Goal: Book appointment/travel/reservation

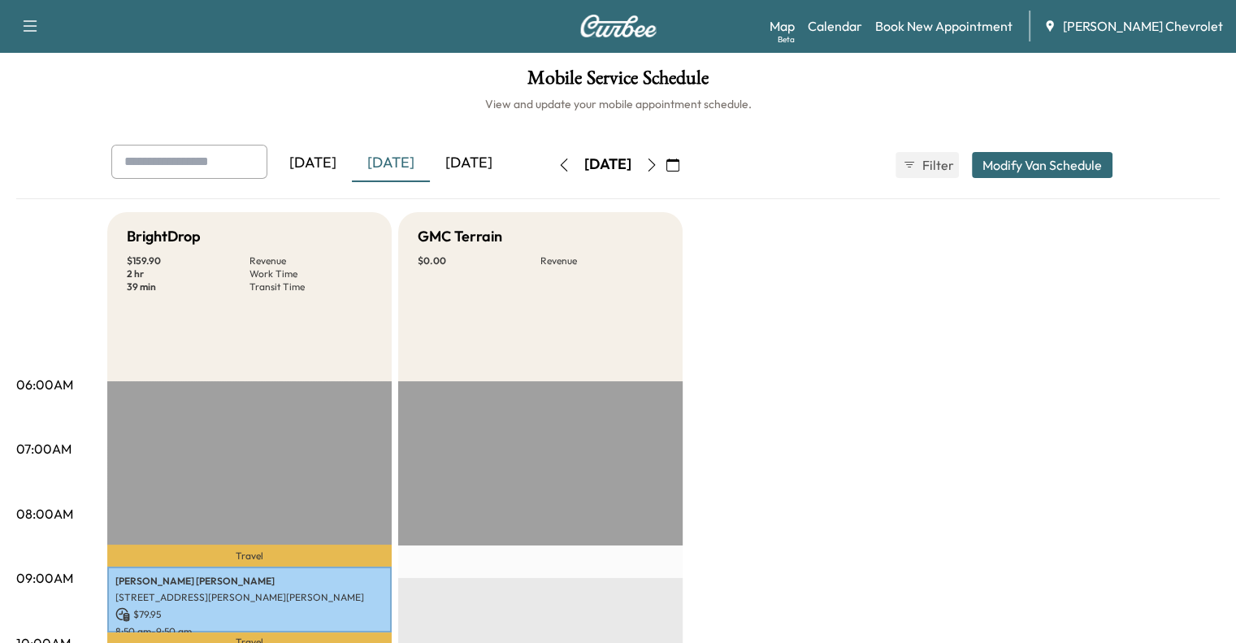
click at [658, 167] on icon "button" at bounding box center [651, 165] width 13 height 13
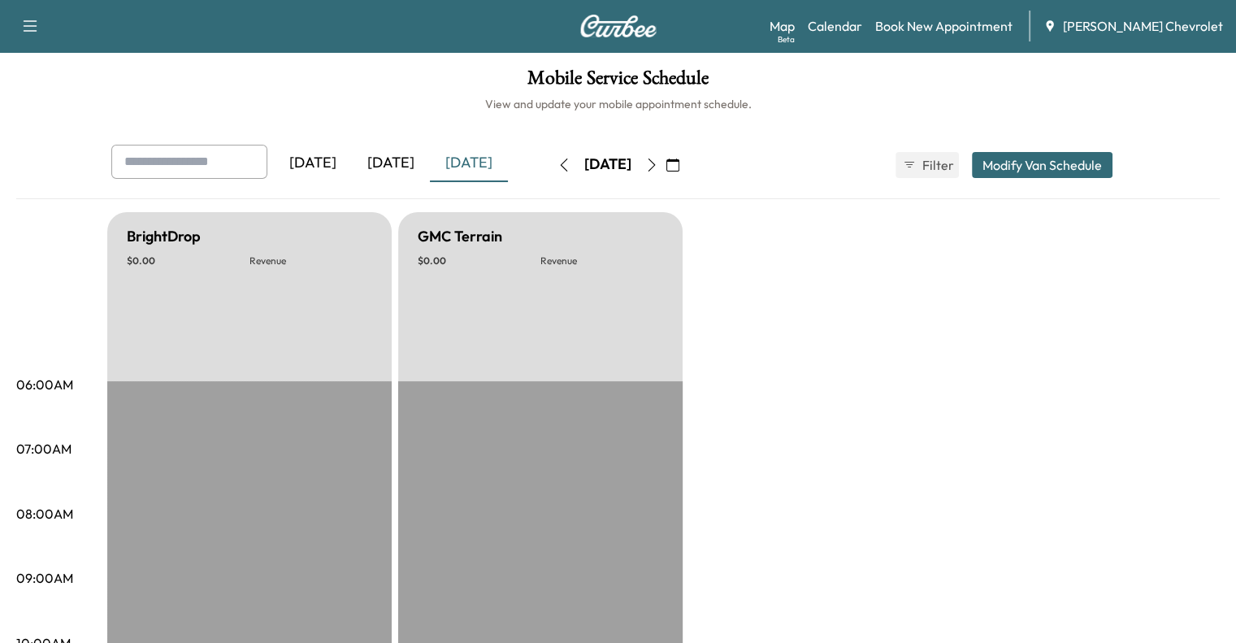
click at [655, 167] on icon "button" at bounding box center [651, 165] width 7 height 13
click at [658, 167] on icon "button" at bounding box center [651, 165] width 13 height 13
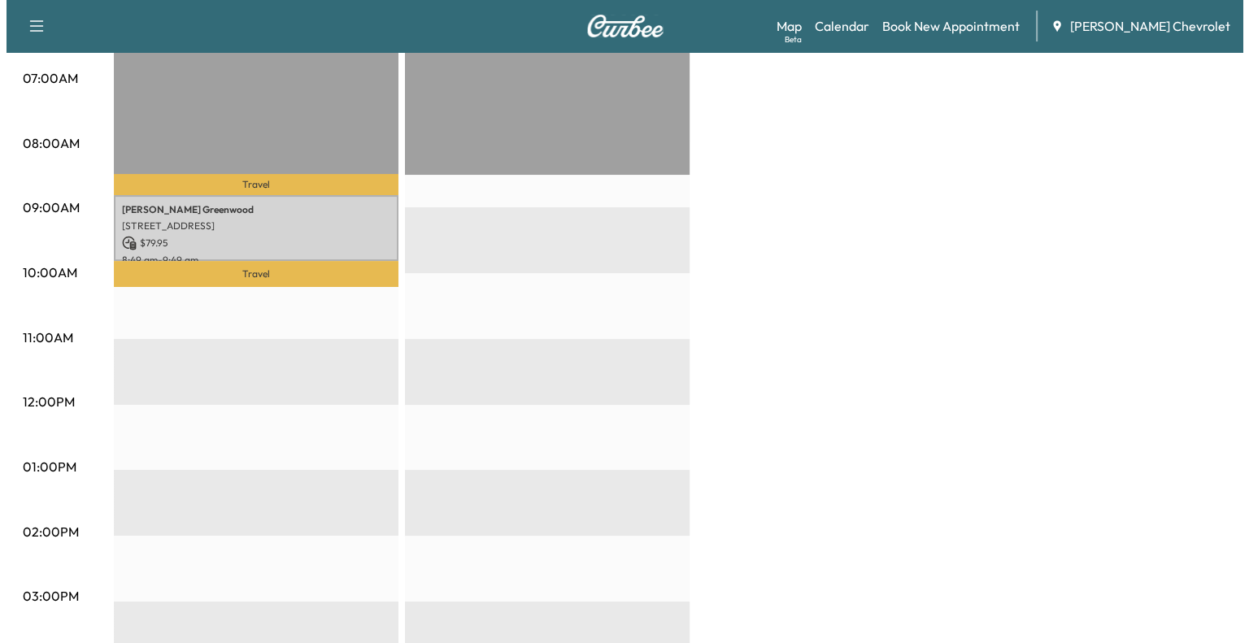
scroll to position [367, 0]
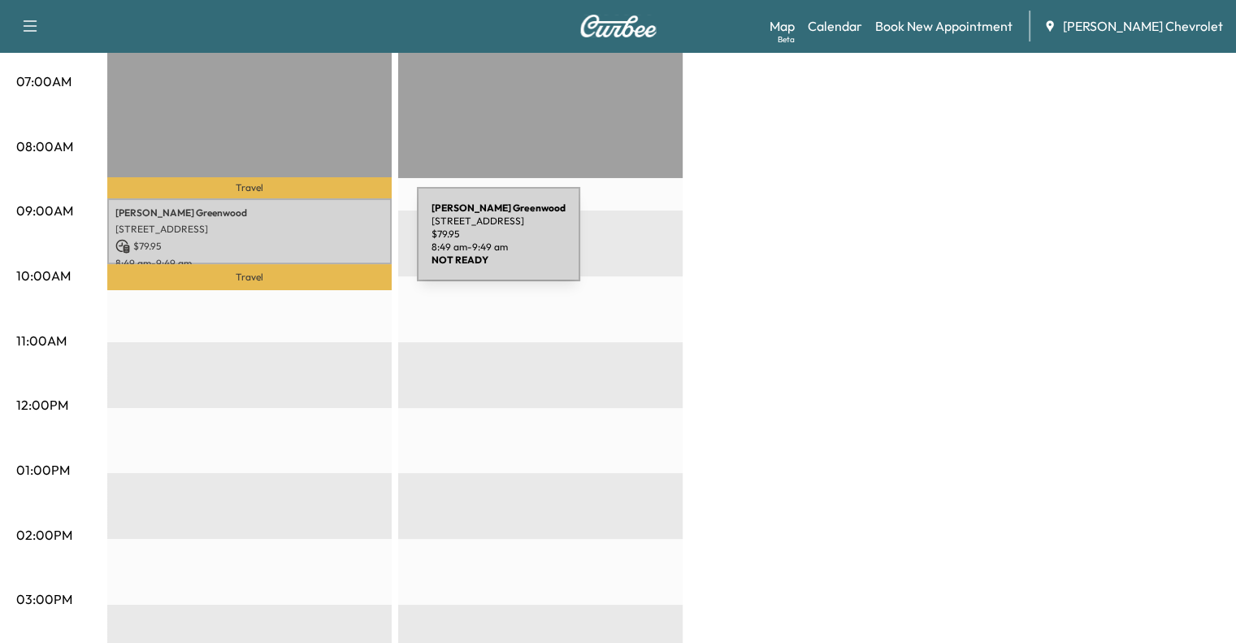
click at [295, 244] on p "$ 79.95" at bounding box center [249, 246] width 268 height 15
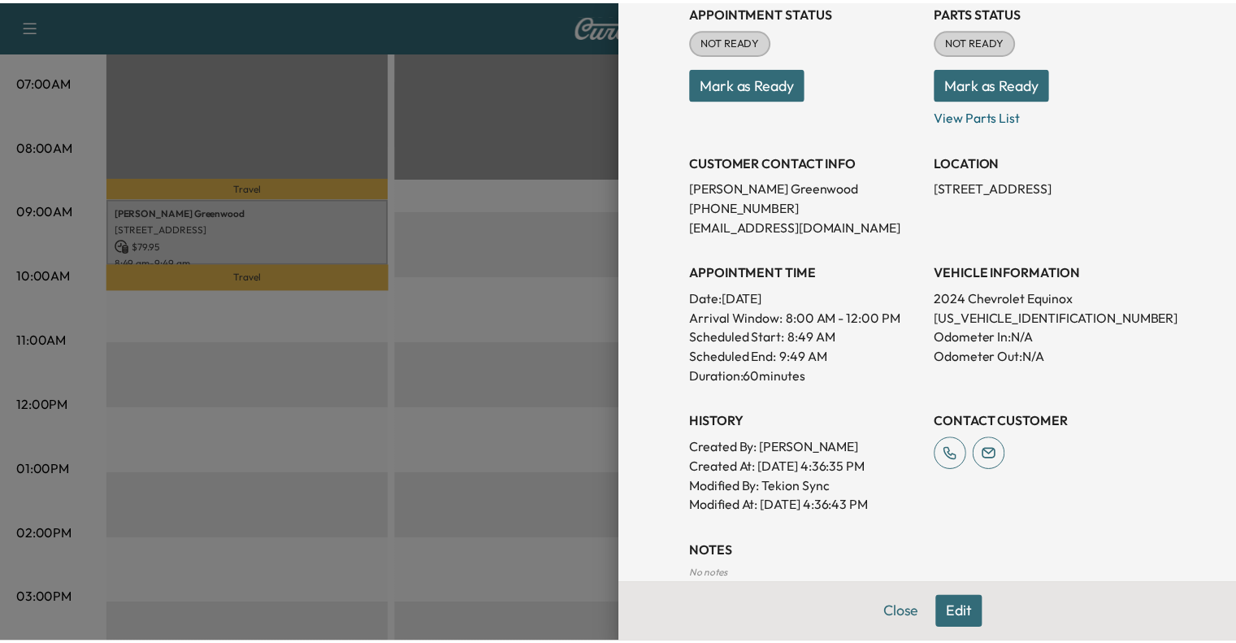
scroll to position [202, 0]
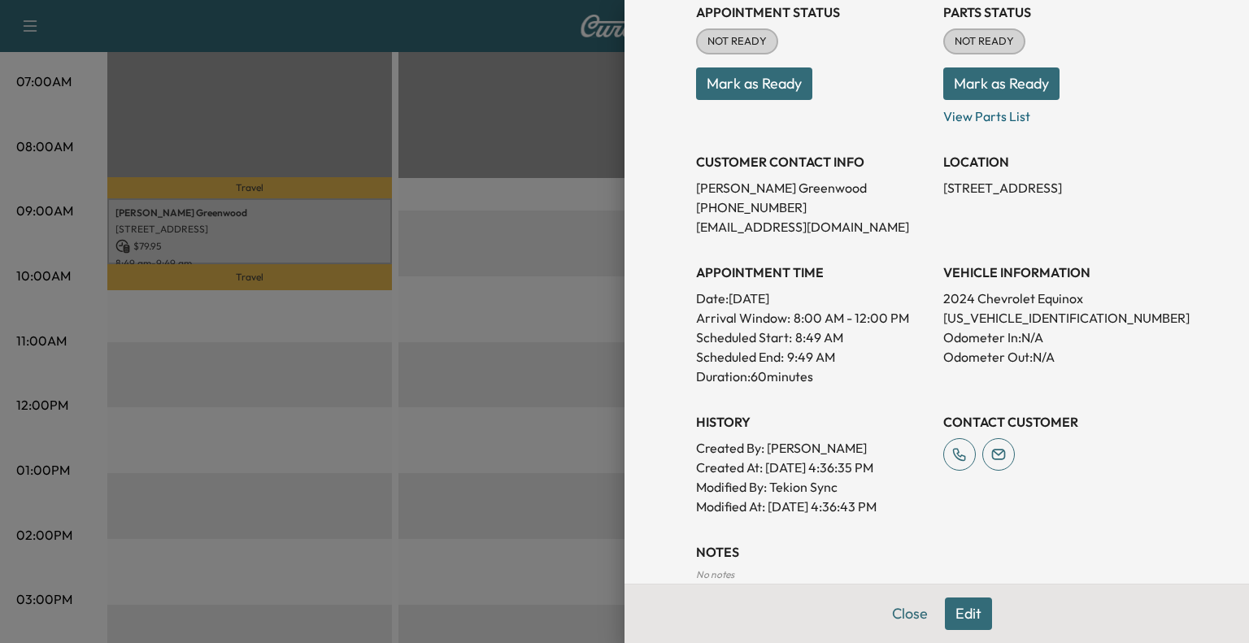
click at [489, 310] on div at bounding box center [624, 321] width 1249 height 643
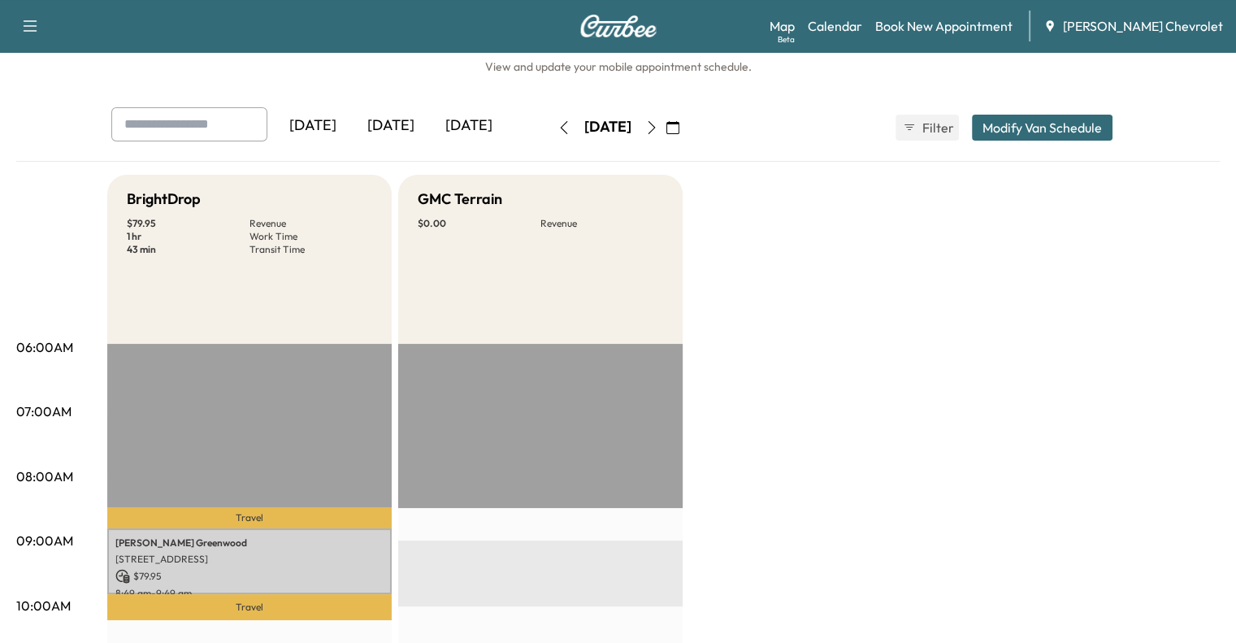
scroll to position [0, 0]
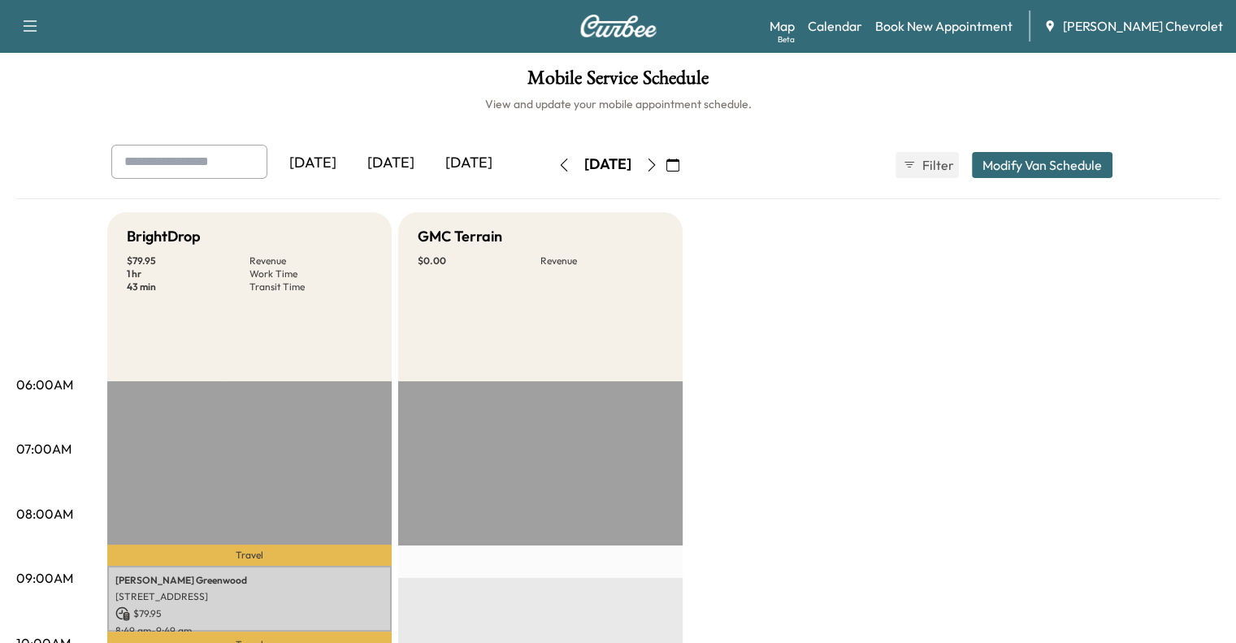
click at [658, 168] on icon "button" at bounding box center [651, 165] width 13 height 13
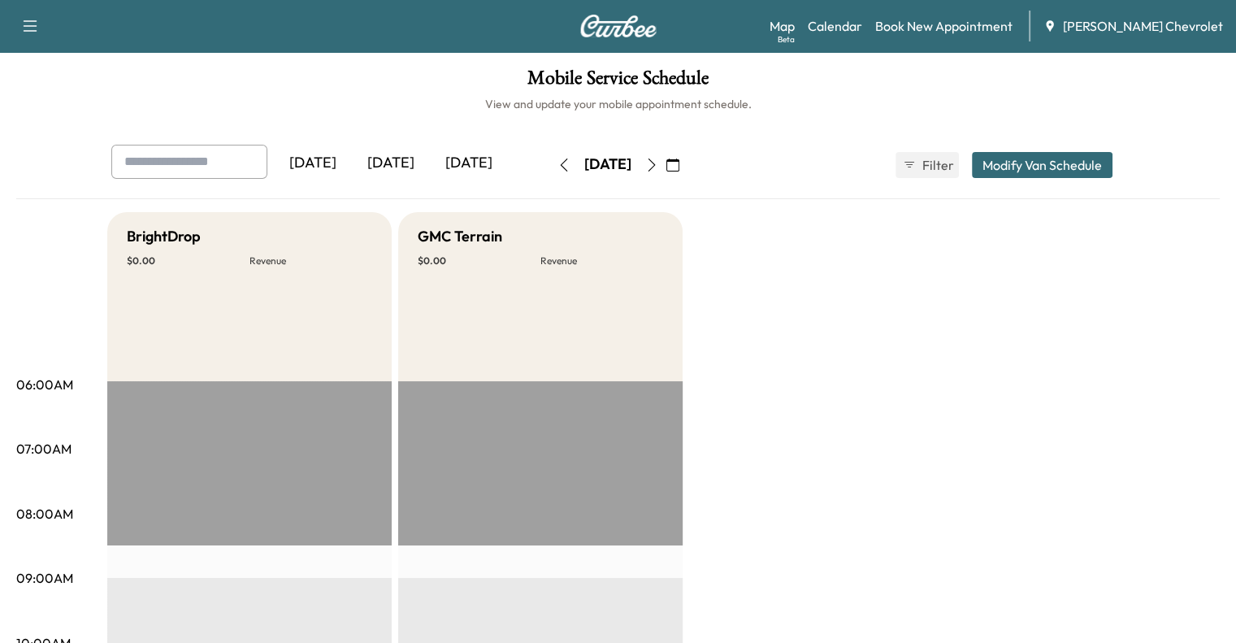
click at [658, 163] on icon "button" at bounding box center [651, 165] width 13 height 13
click at [558, 162] on icon "button" at bounding box center [564, 165] width 13 height 13
click at [550, 164] on button "button" at bounding box center [564, 165] width 28 height 26
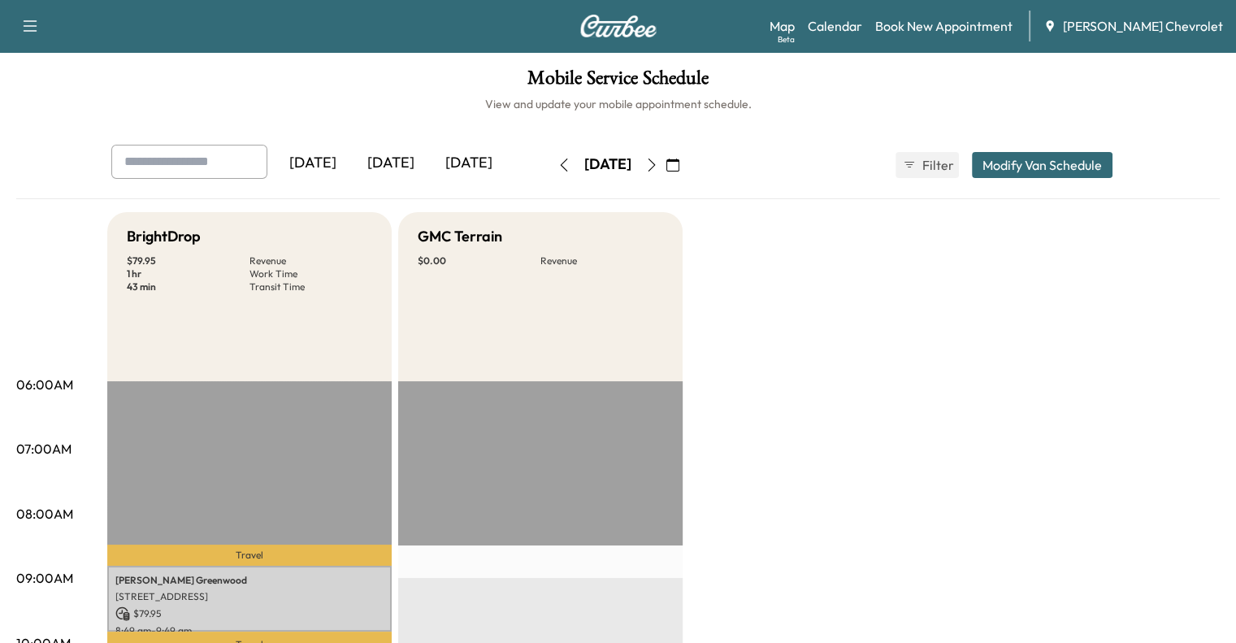
click at [352, 161] on div "[DATE]" at bounding box center [391, 163] width 78 height 37
